Goal: Navigation & Orientation: Find specific page/section

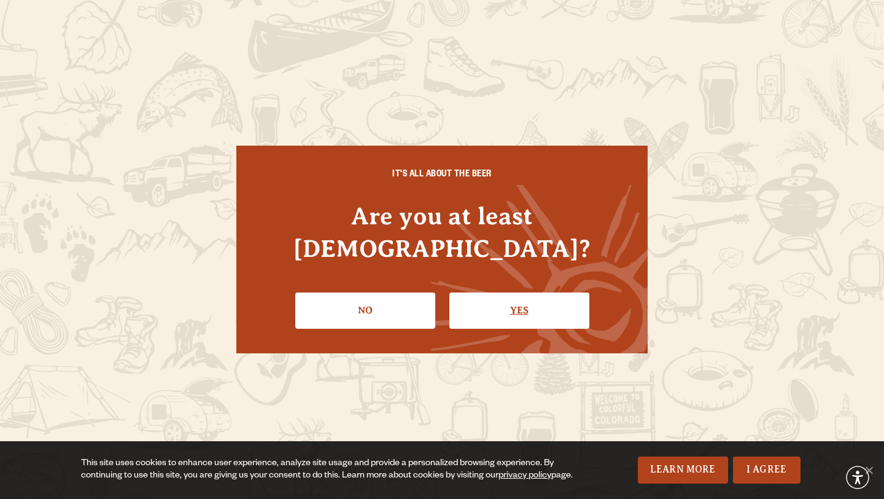
click at [489, 292] on link "Yes" at bounding box center [519, 310] width 140 height 36
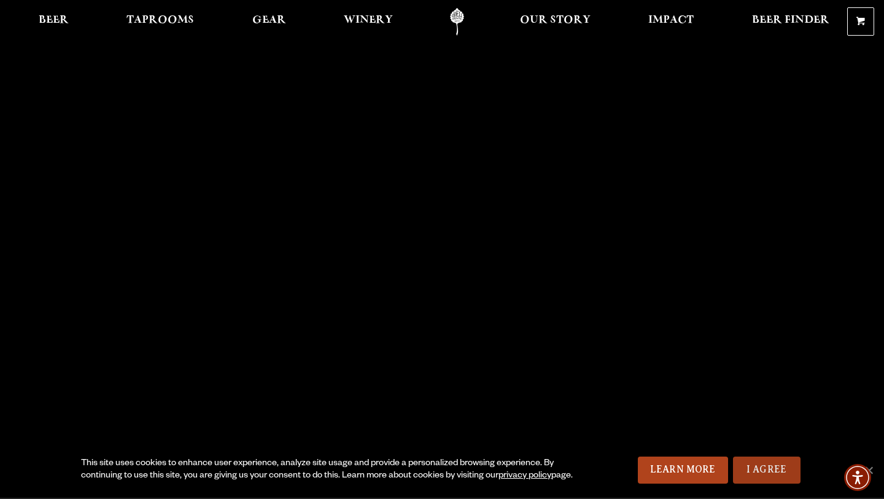
click at [773, 467] on link "I Agree" at bounding box center [767, 469] width 68 height 27
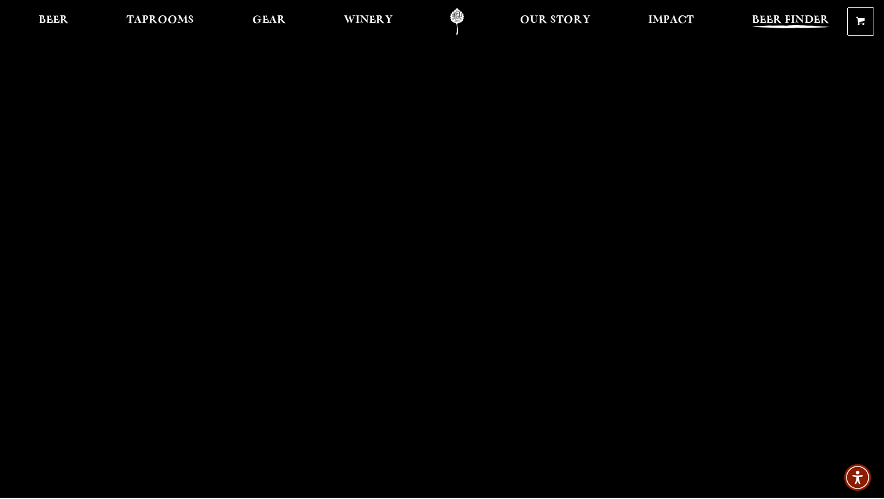
click at [793, 20] on span "Beer Finder" at bounding box center [790, 20] width 77 height 10
click at [71, 17] on link "Beer" at bounding box center [54, 22] width 46 height 28
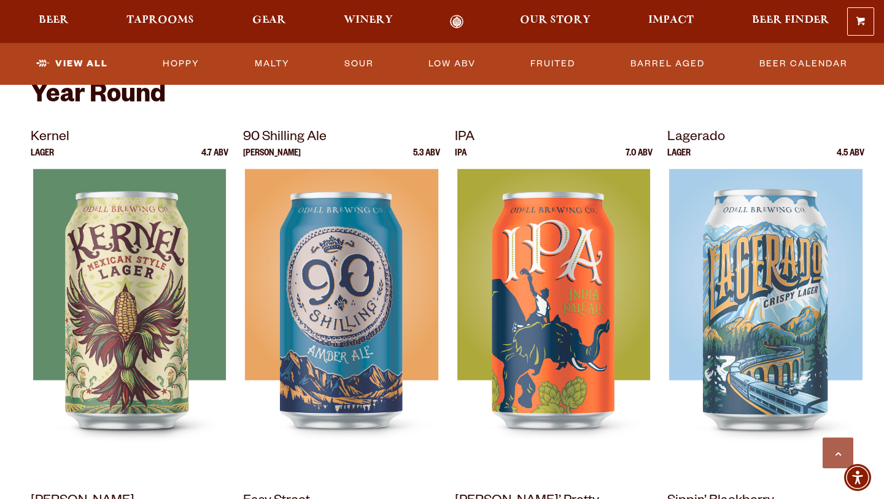
scroll to position [485, 0]
